Goal: Information Seeking & Learning: Learn about a topic

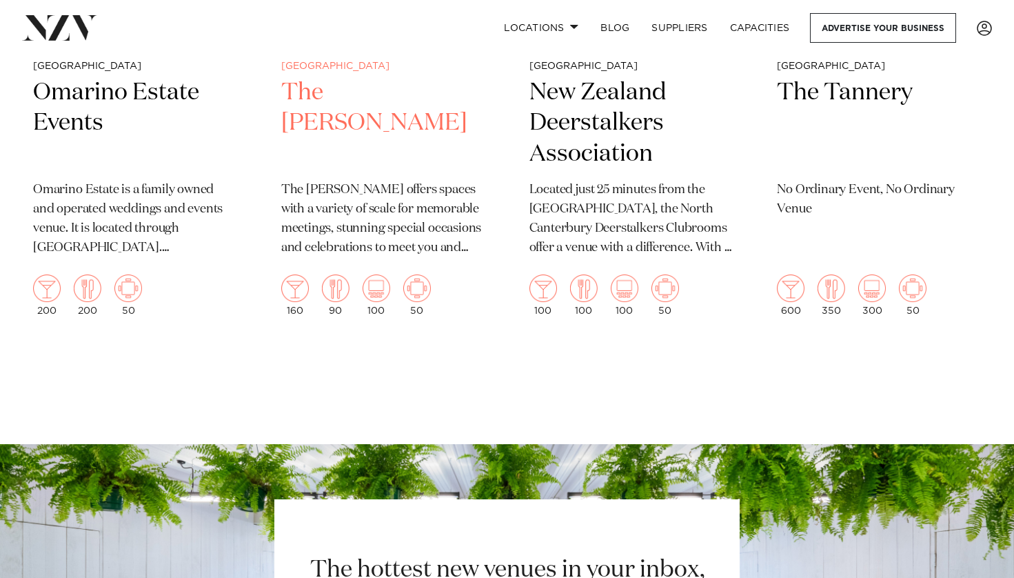
scroll to position [4276, 0]
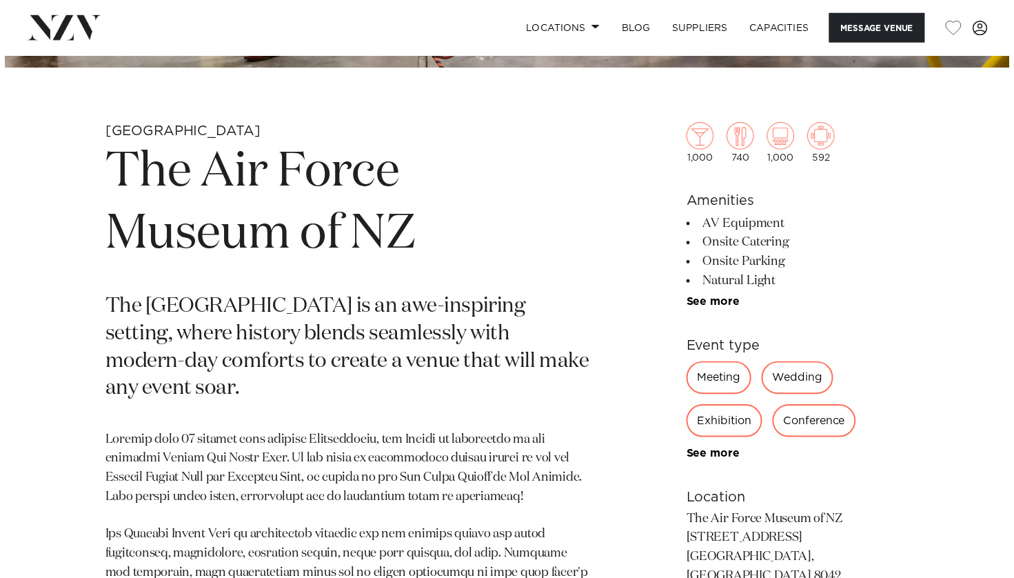
scroll to position [345, 0]
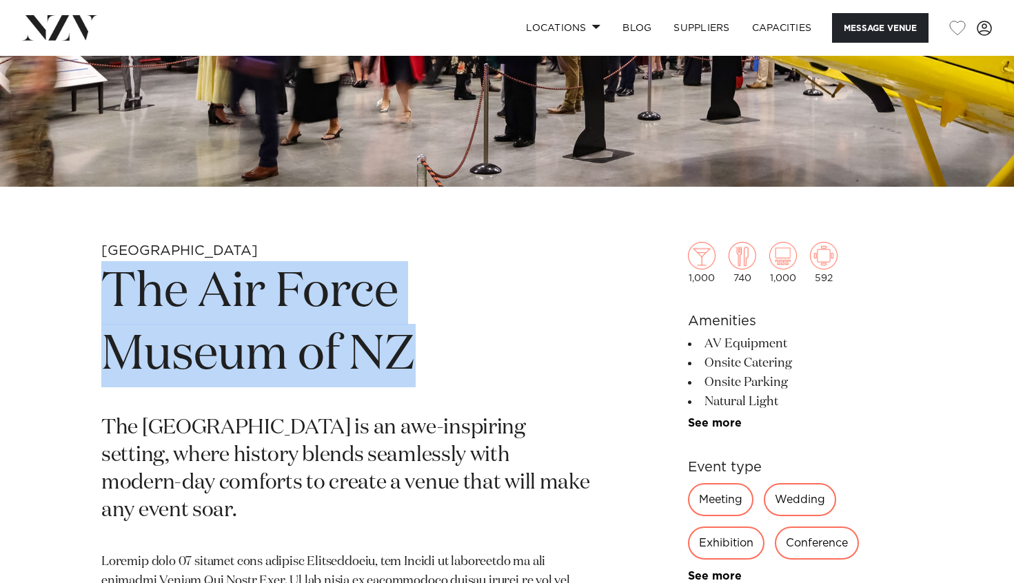
drag, startPoint x: 111, startPoint y: 281, endPoint x: 461, endPoint y: 346, distance: 356.4
click at [461, 346] on h1 "The Air Force Museum of NZ" at bounding box center [345, 324] width 489 height 127
copy h1 "The Air Force Museum of NZ"
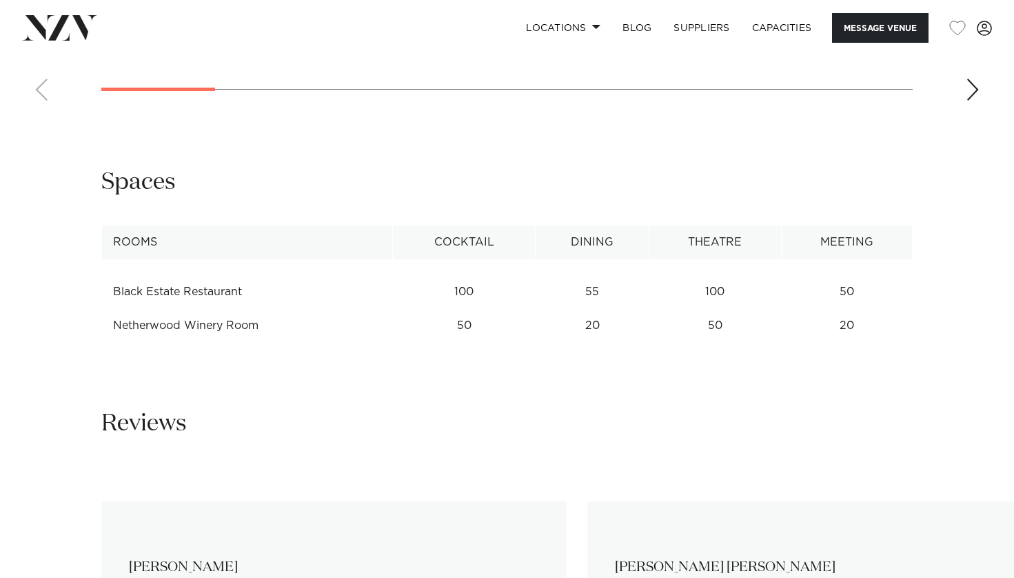
scroll to position [1655, 0]
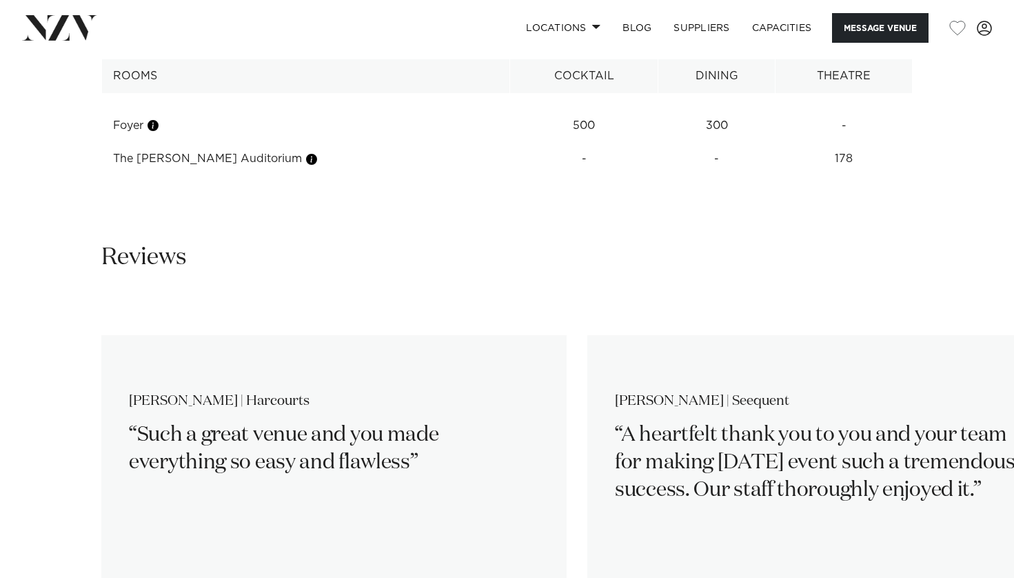
scroll to position [2000, 0]
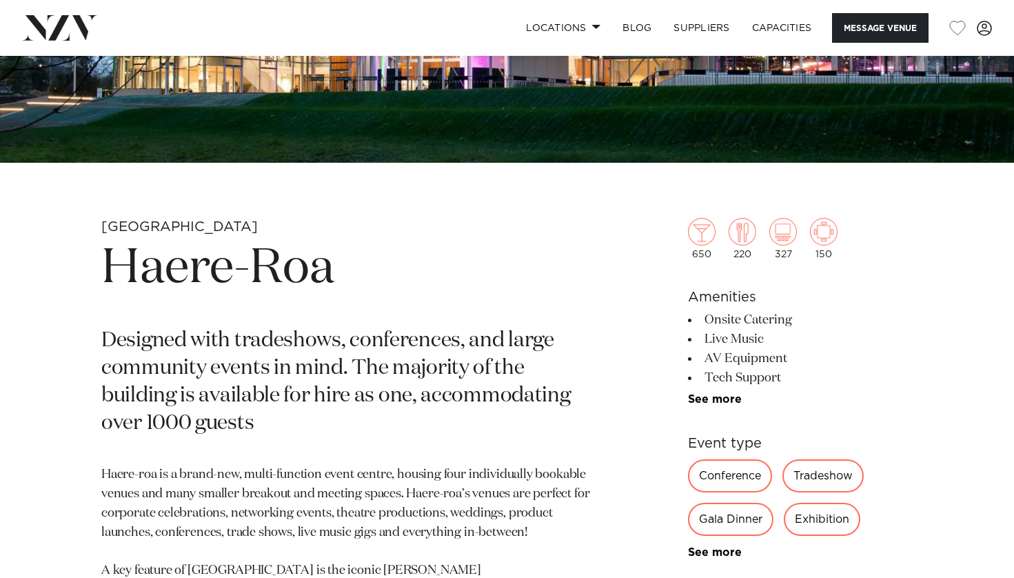
scroll to position [345, 0]
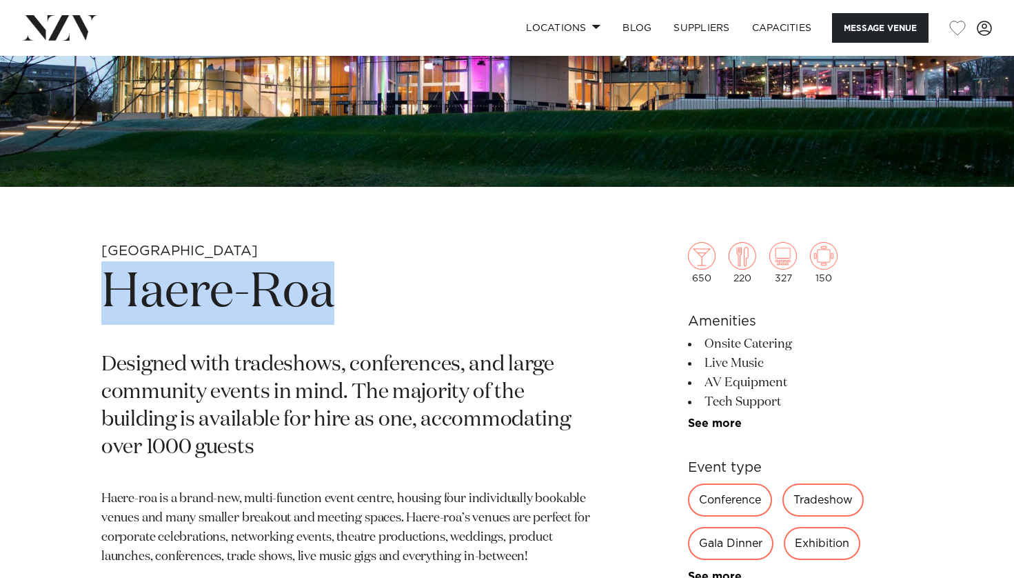
drag, startPoint x: 343, startPoint y: 295, endPoint x: 64, endPoint y: 315, distance: 280.0
click at [64, 315] on div "Christchurch Haere-Roa Designed with tradeshows, conferences, and large communi…" at bounding box center [507, 562] width 992 height 641
copy h1 "Haere-Roa"
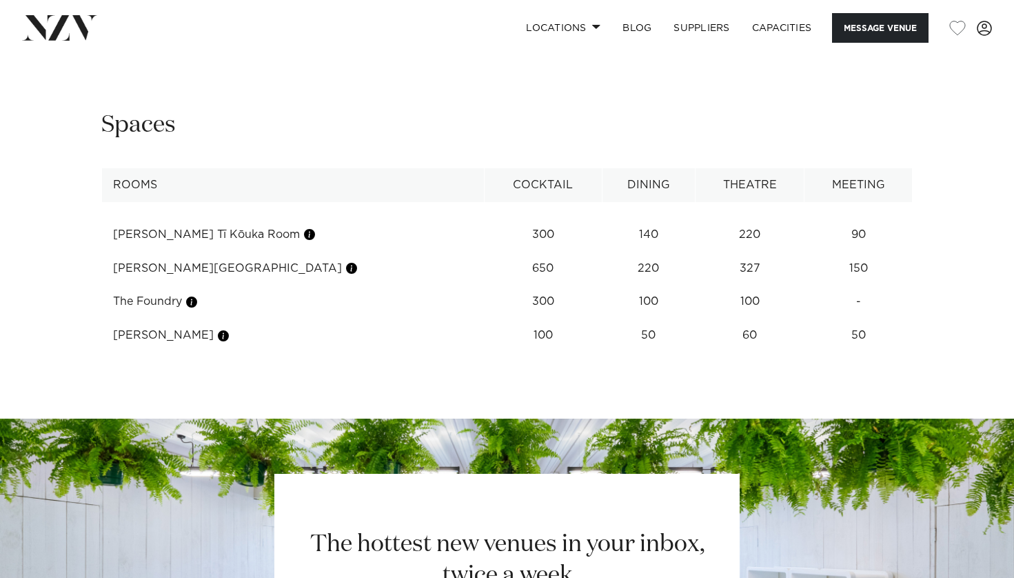
scroll to position [1655, 0]
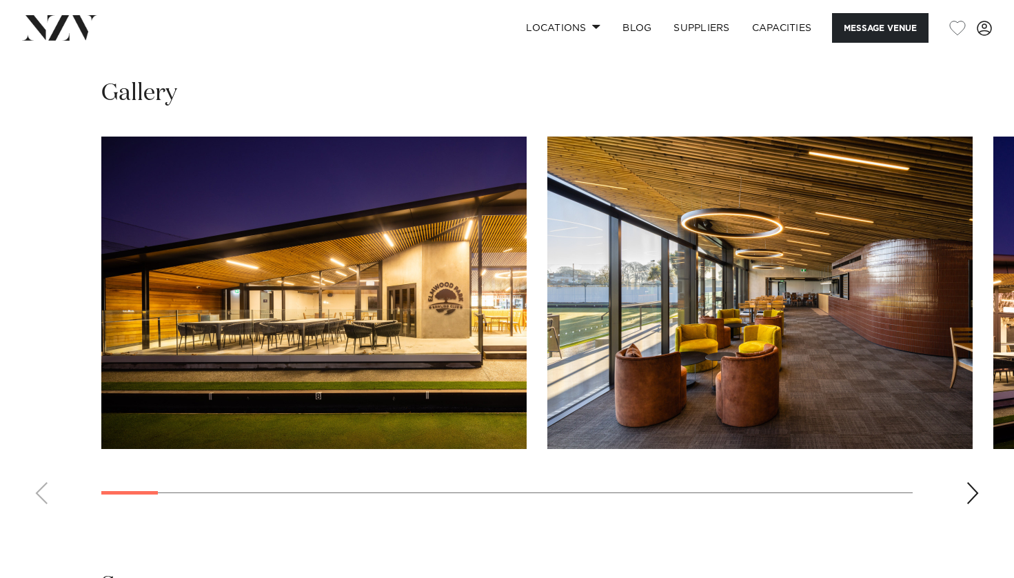
scroll to position [1172, 0]
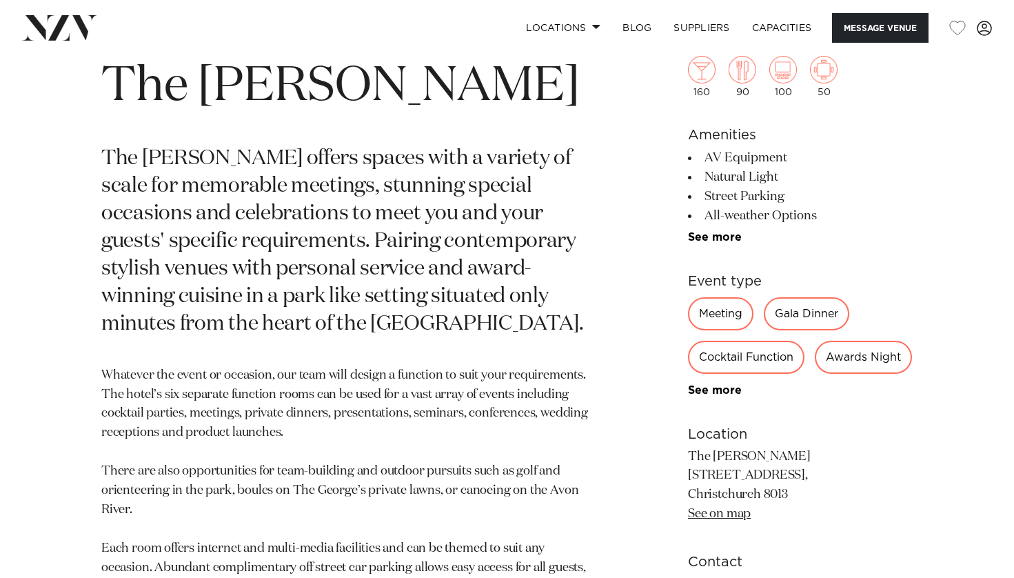
scroll to position [552, 0]
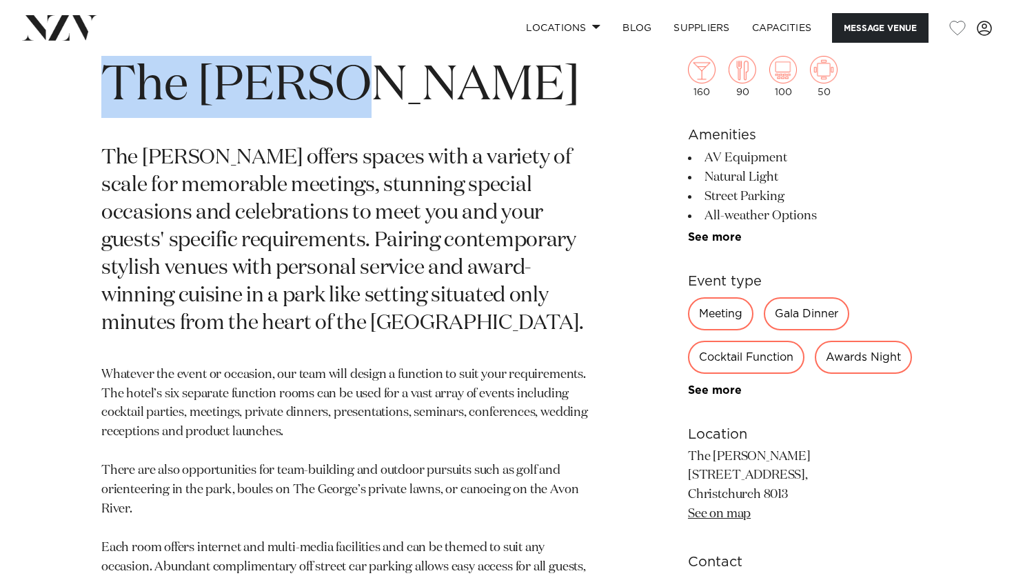
drag, startPoint x: 364, startPoint y: 92, endPoint x: 89, endPoint y: 97, distance: 275.2
click at [89, 97] on div "Christchurch The George The George offers spaces with a variety of scale for me…" at bounding box center [507, 385] width 992 height 700
copy h1 "The George"
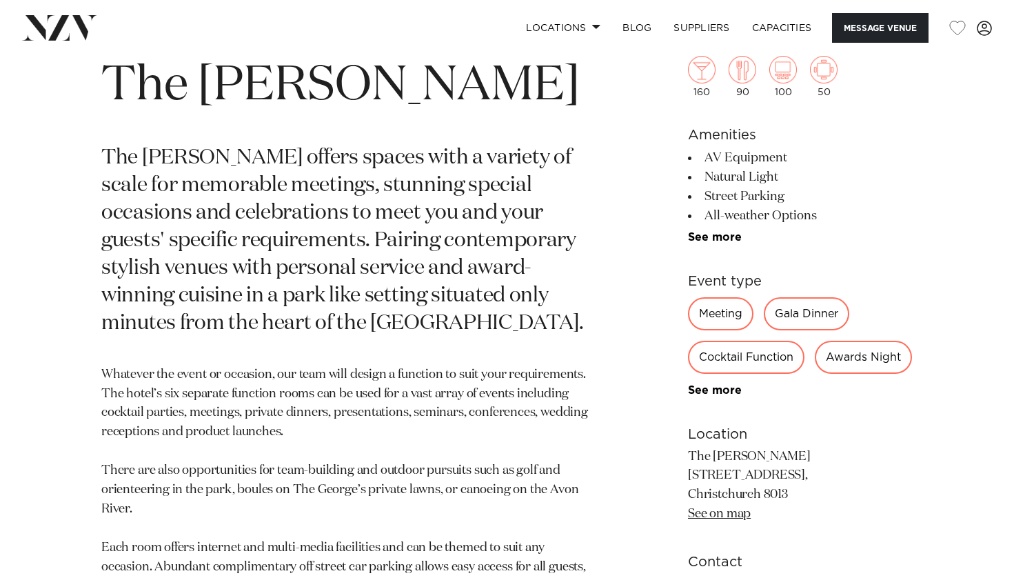
click at [540, 200] on p "The George offers spaces with a variety of scale for memorable meetings, stunni…" at bounding box center [345, 241] width 489 height 192
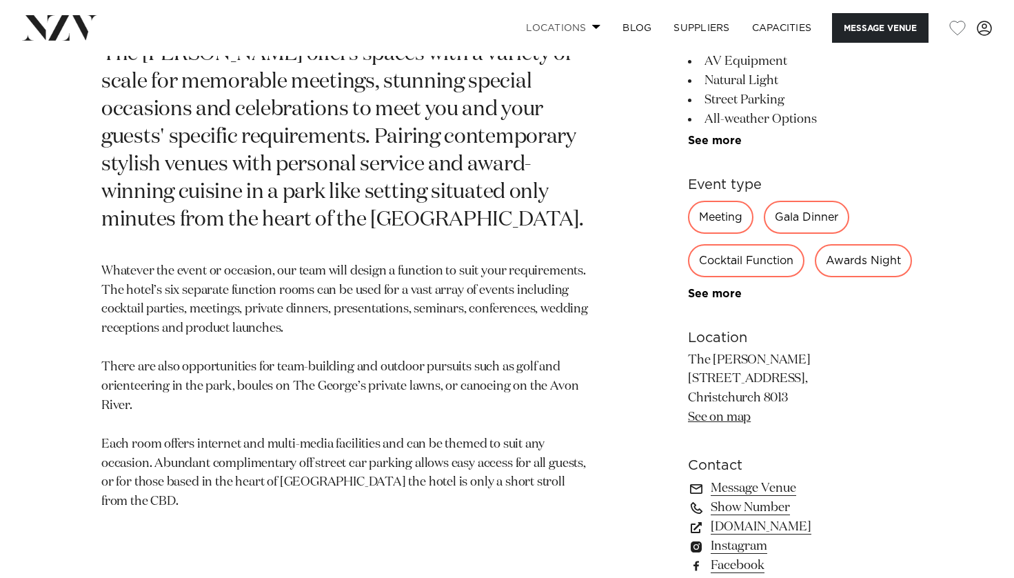
scroll to position [621, 0]
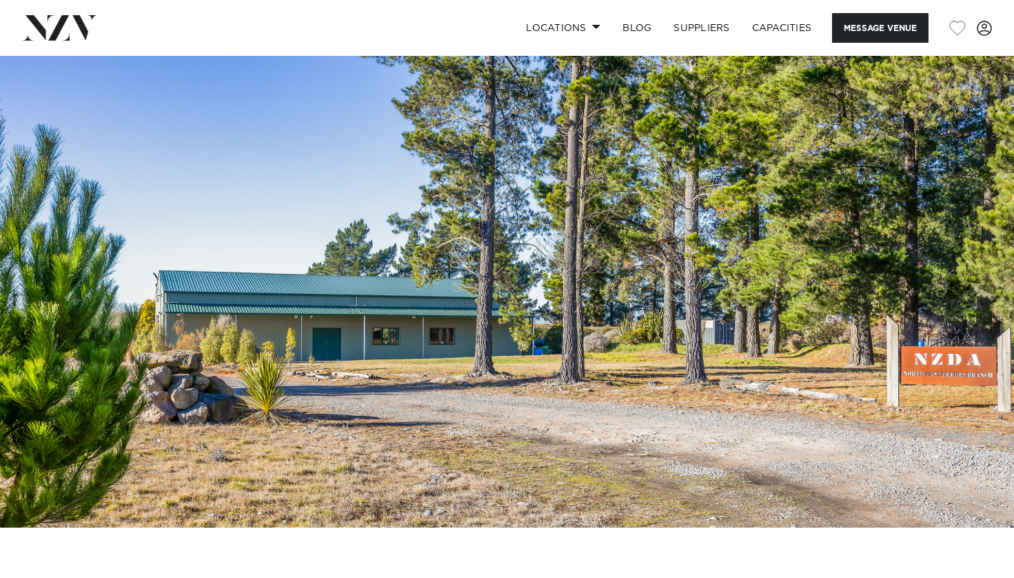
scroll to position [69, 0]
